Goal: Task Accomplishment & Management: Manage account settings

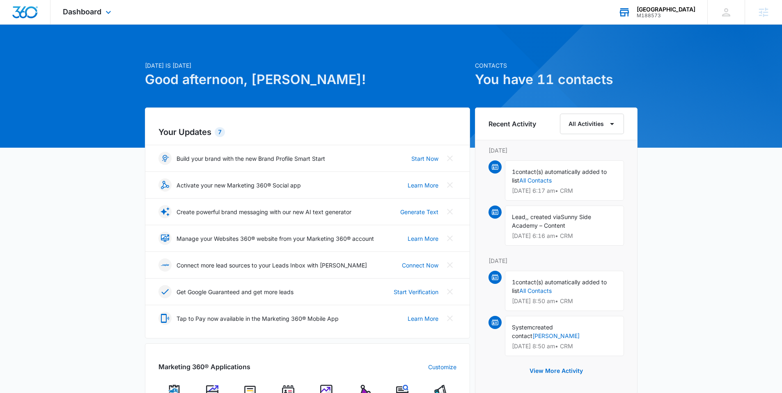
click at [658, 13] on div "M188573" at bounding box center [666, 16] width 59 height 6
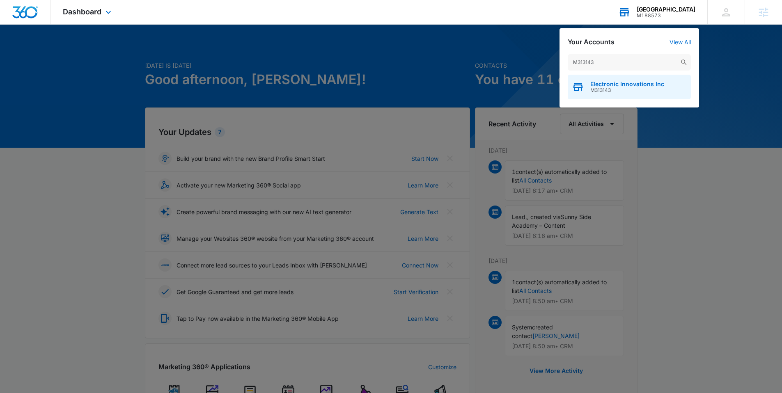
type input "M313143"
click at [598, 88] on span "M313143" at bounding box center [628, 90] width 74 height 6
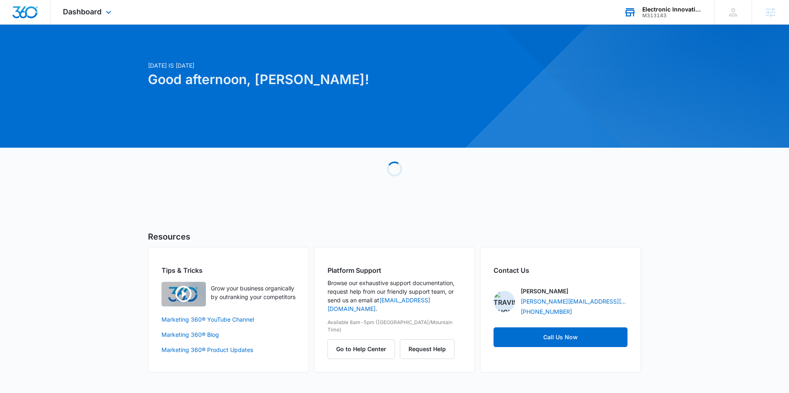
click at [81, 16] on div "Dashboard Apps Reputation Websites Forms CRM Email Social Content Ads Intellige…" at bounding box center [88, 12] width 75 height 24
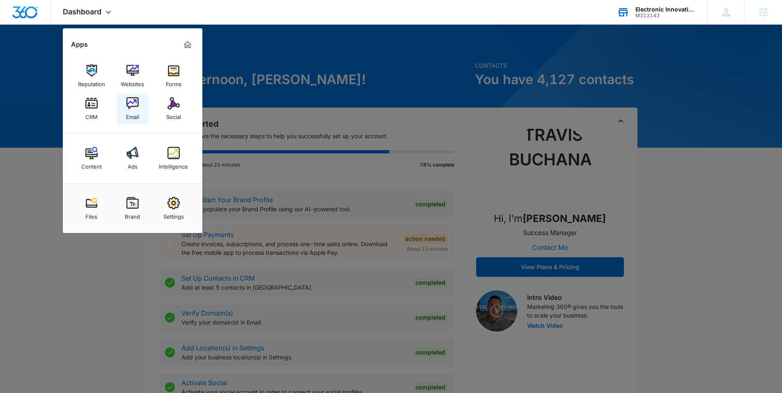
click at [133, 106] on img at bounding box center [133, 103] width 12 height 12
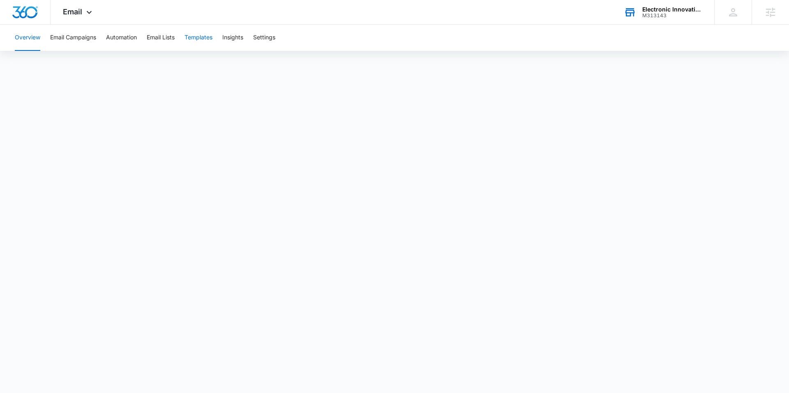
click at [199, 39] on button "Templates" at bounding box center [198, 38] width 28 height 26
drag, startPoint x: 655, startPoint y: 15, endPoint x: 642, endPoint y: 16, distance: 12.8
click at [642, 16] on div "M313143" at bounding box center [672, 16] width 60 height 6
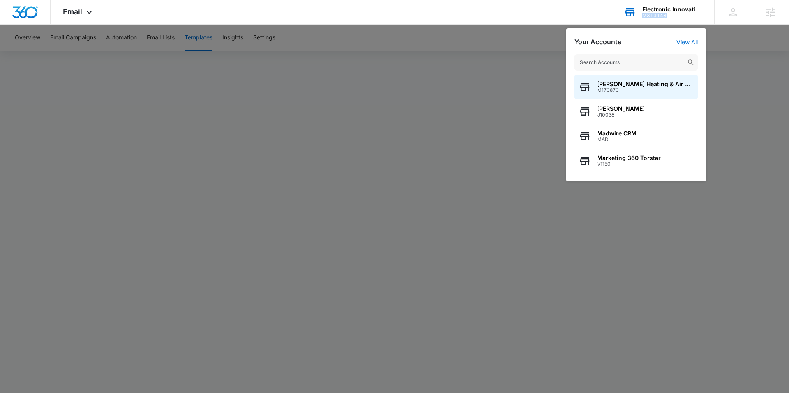
copy div "M313143"
drag, startPoint x: 666, startPoint y: 15, endPoint x: 642, endPoint y: 16, distance: 24.2
click at [642, 16] on div "M313143" at bounding box center [672, 16] width 60 height 6
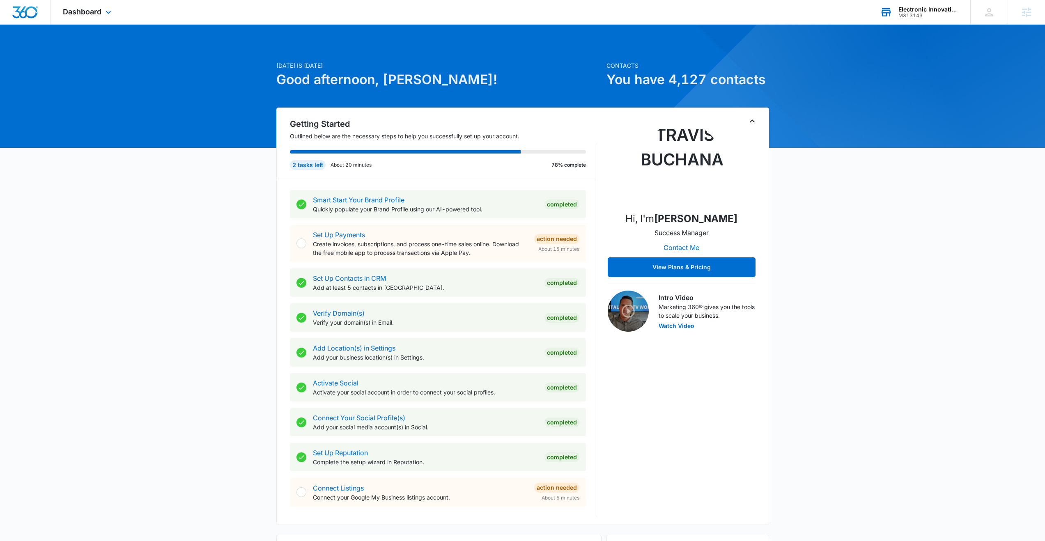
click at [911, 16] on div "M313143" at bounding box center [929, 16] width 60 height 6
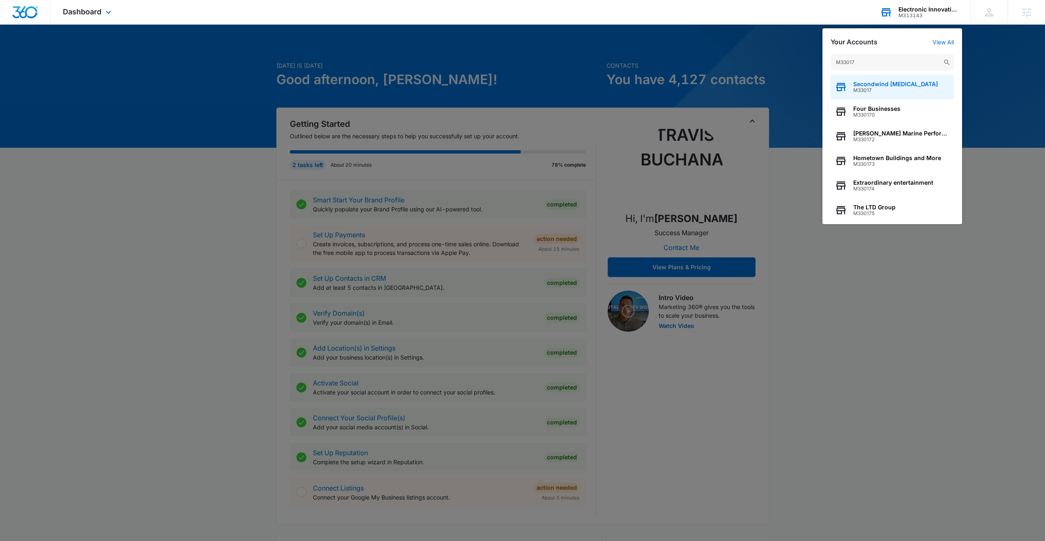
type input "M33017"
click at [876, 85] on span "Secondwind [MEDICAL_DATA]" at bounding box center [895, 84] width 85 height 7
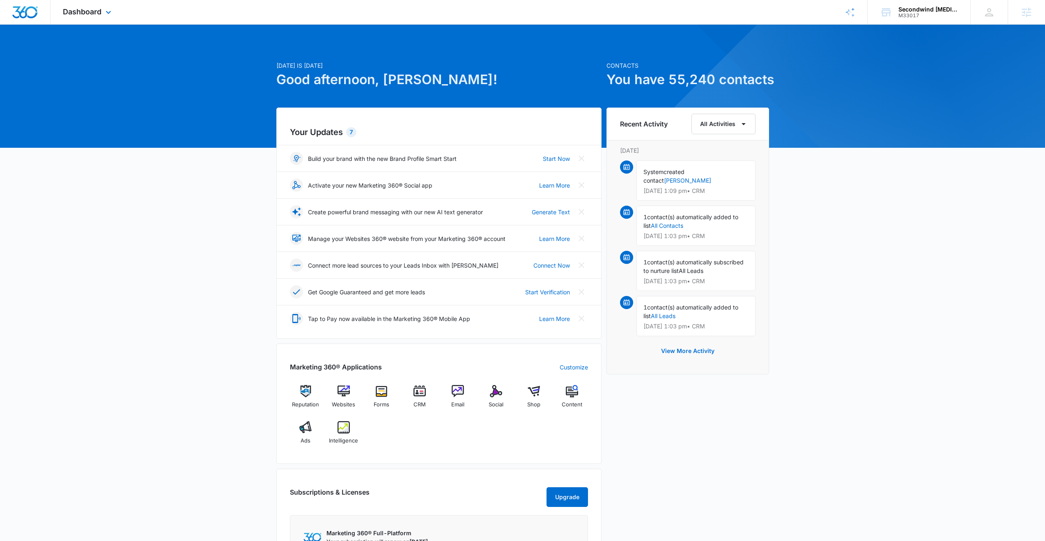
click at [98, 17] on div "Dashboard Apps Reputation Websites Forms CRM Email Social Shop Content Ads Inte…" at bounding box center [88, 12] width 75 height 24
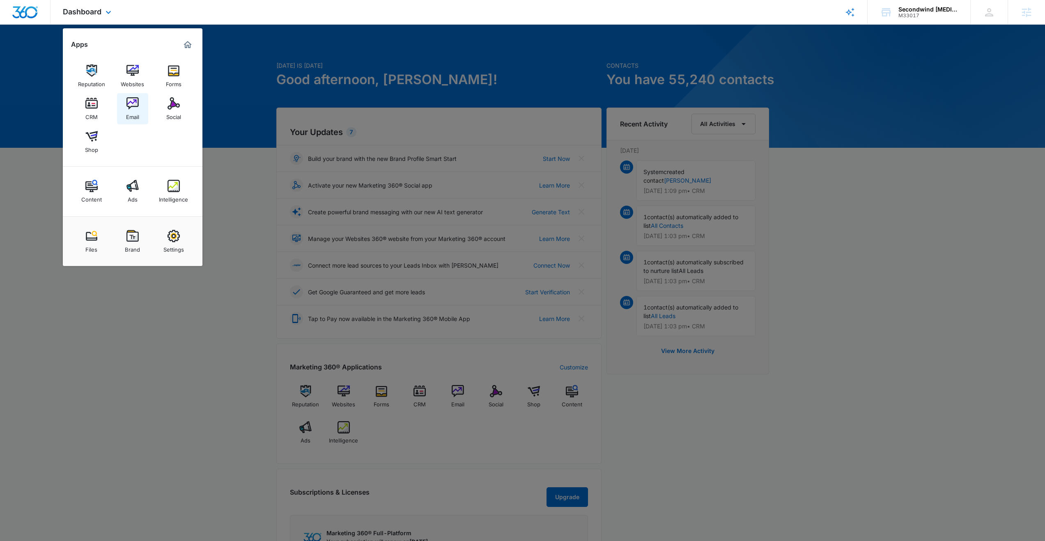
click at [131, 104] on img at bounding box center [133, 103] width 12 height 12
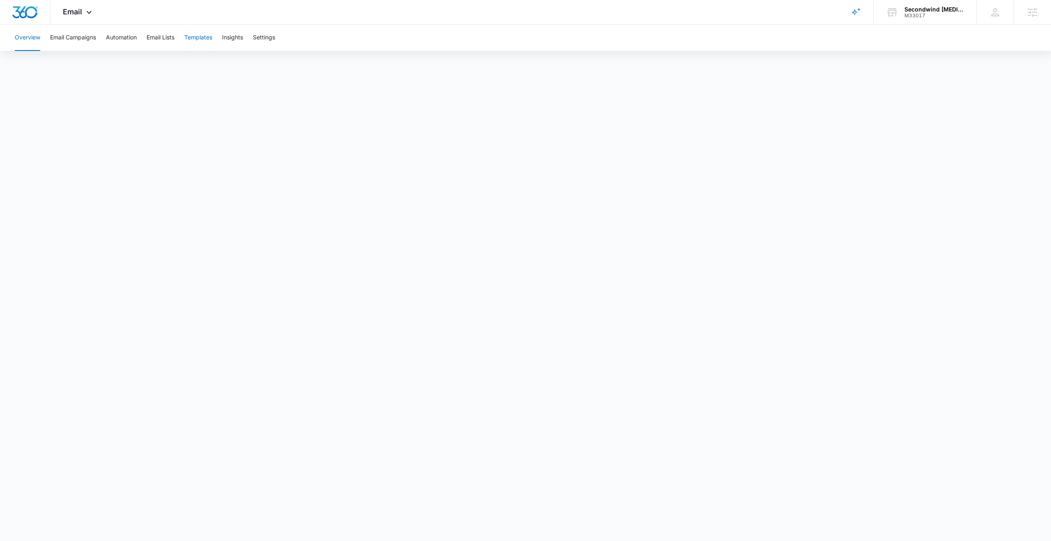
click at [194, 38] on button "Templates" at bounding box center [198, 38] width 28 height 26
drag, startPoint x: 930, startPoint y: 15, endPoint x: 919, endPoint y: 16, distance: 11.1
click at [913, 15] on div "M33017" at bounding box center [935, 16] width 60 height 6
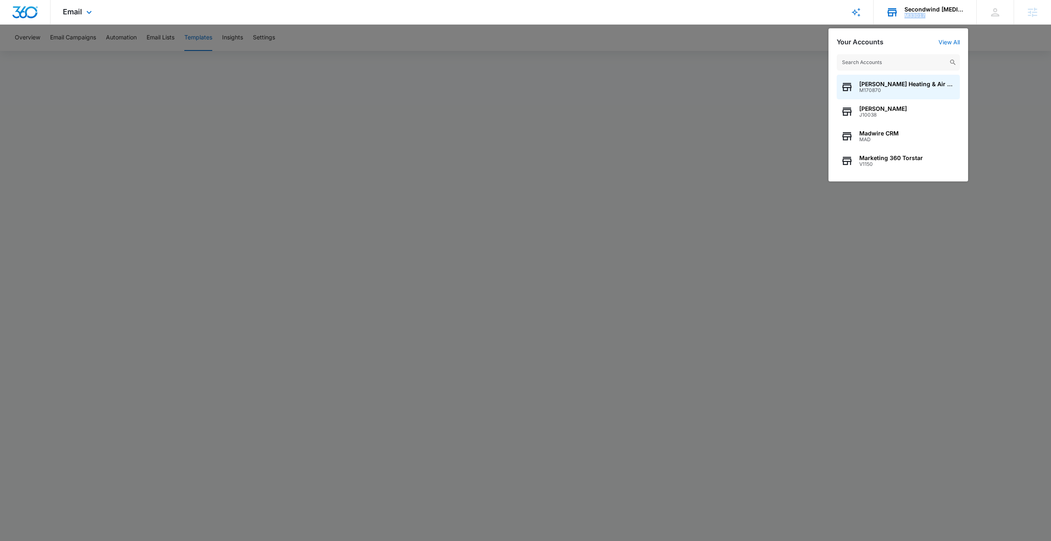
copy div "M33017"
drag, startPoint x: 936, startPoint y: 14, endPoint x: 913, endPoint y: 14, distance: 23.4
click at [913, 14] on div "Secondwind CPAP M33017 Your Accounts View All Stuart Rose Heating & Air Conditi…" at bounding box center [925, 12] width 103 height 24
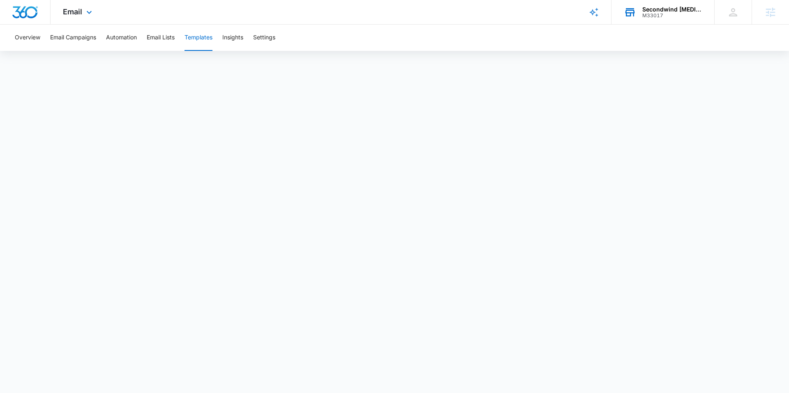
click at [660, 16] on div "M33017" at bounding box center [672, 16] width 60 height 6
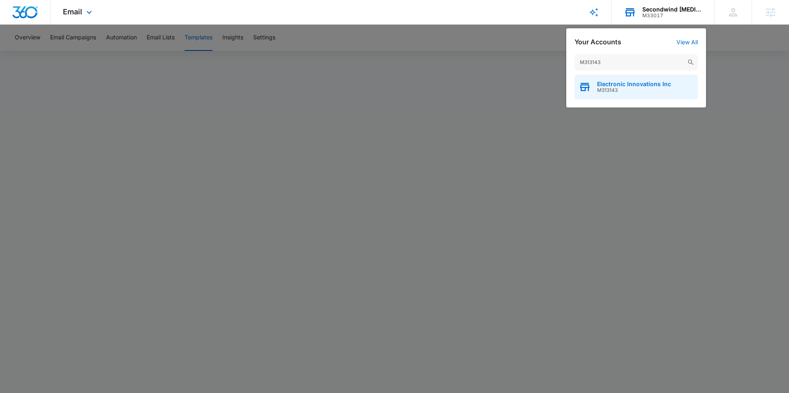
type input "M313143"
click at [603, 87] on span "M313143" at bounding box center [634, 90] width 74 height 6
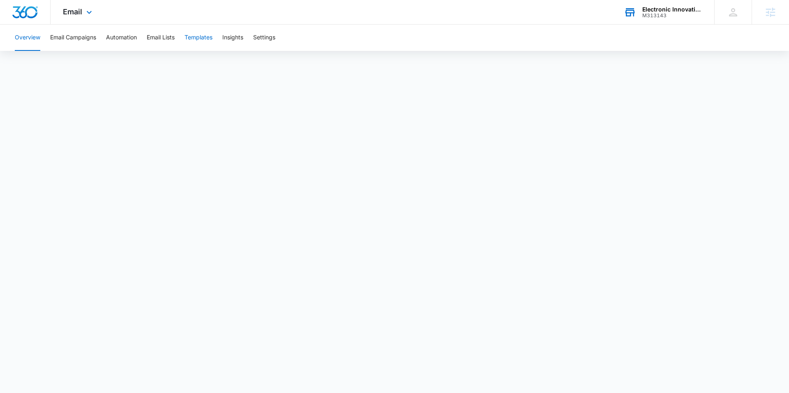
click at [193, 41] on button "Templates" at bounding box center [198, 38] width 28 height 26
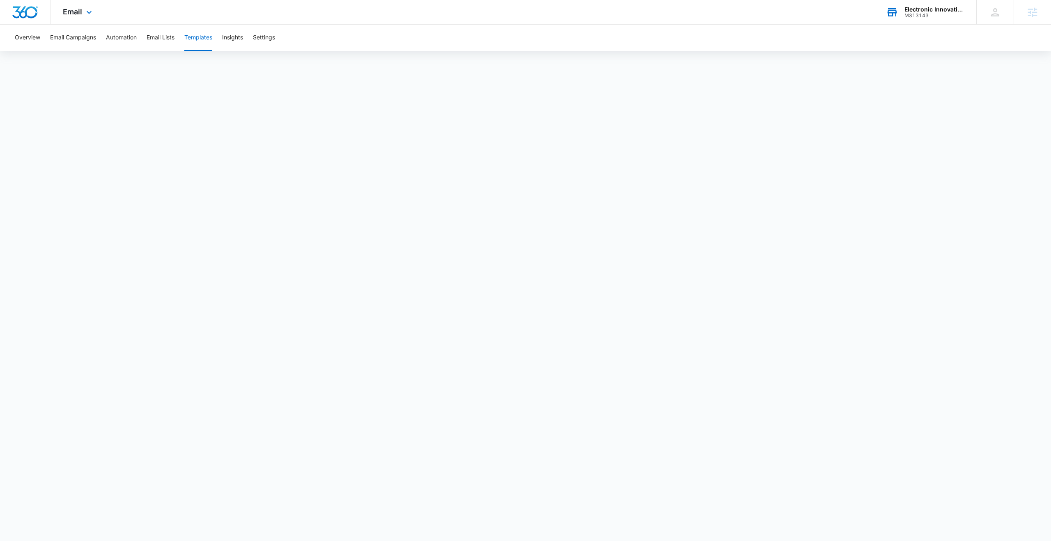
click at [925, 9] on div "Electronic Innovations Inc" at bounding box center [935, 9] width 60 height 7
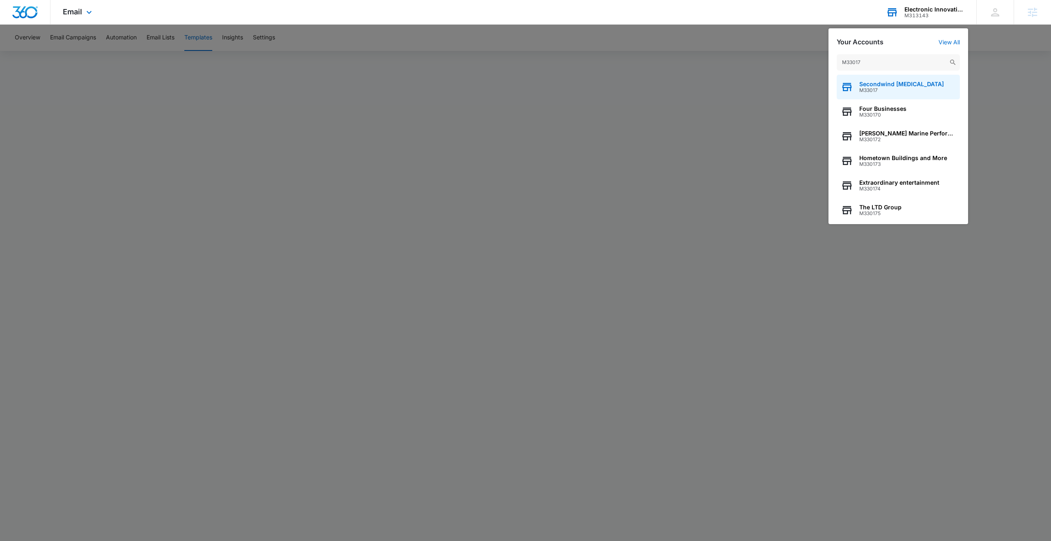
type input "M33017"
click at [880, 92] on span "M33017" at bounding box center [902, 90] width 85 height 6
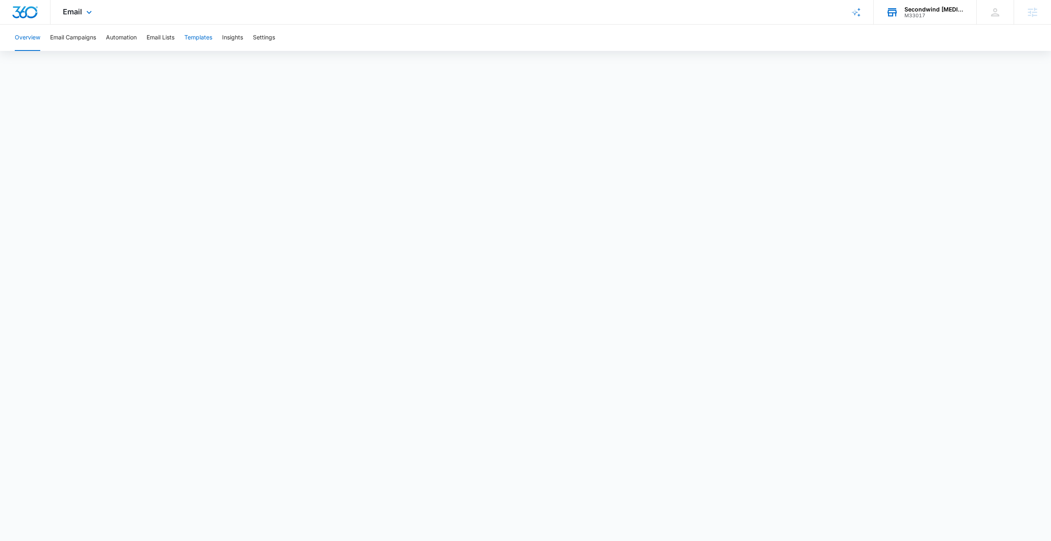
click at [194, 37] on button "Templates" at bounding box center [198, 38] width 28 height 26
click at [68, 37] on button "Email Campaigns" at bounding box center [73, 38] width 46 height 26
click at [207, 42] on button "Templates" at bounding box center [198, 38] width 28 height 26
click at [80, 39] on button "Email Campaigns" at bounding box center [73, 38] width 46 height 26
click at [88, 44] on button "Email Campaigns" at bounding box center [73, 38] width 46 height 26
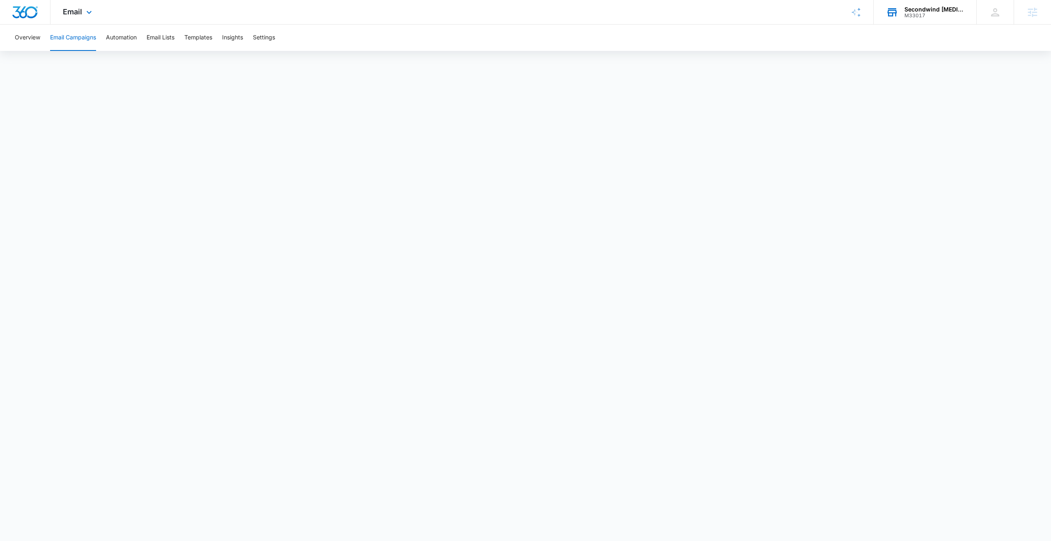
click at [72, 41] on button "Email Campaigns" at bounding box center [73, 38] width 46 height 26
